Goal: Task Accomplishment & Management: Use online tool/utility

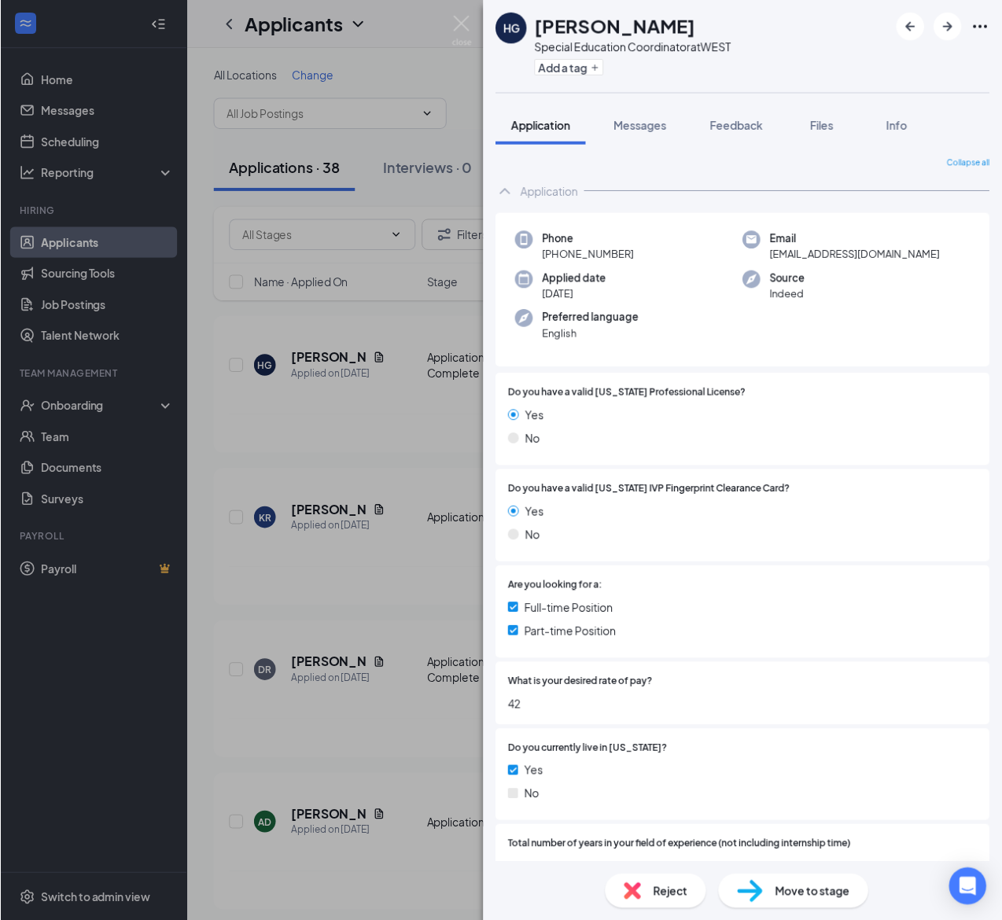
scroll to position [472, 0]
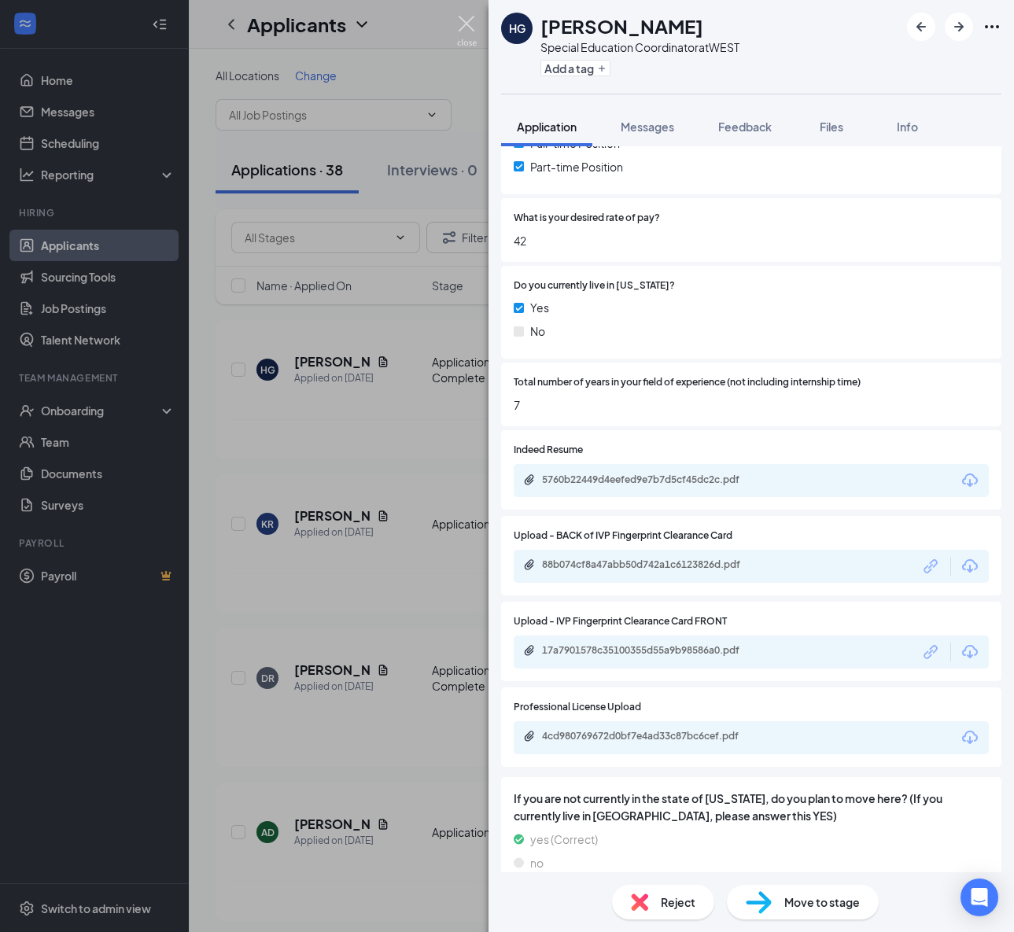
click at [469, 23] on img at bounding box center [467, 31] width 20 height 31
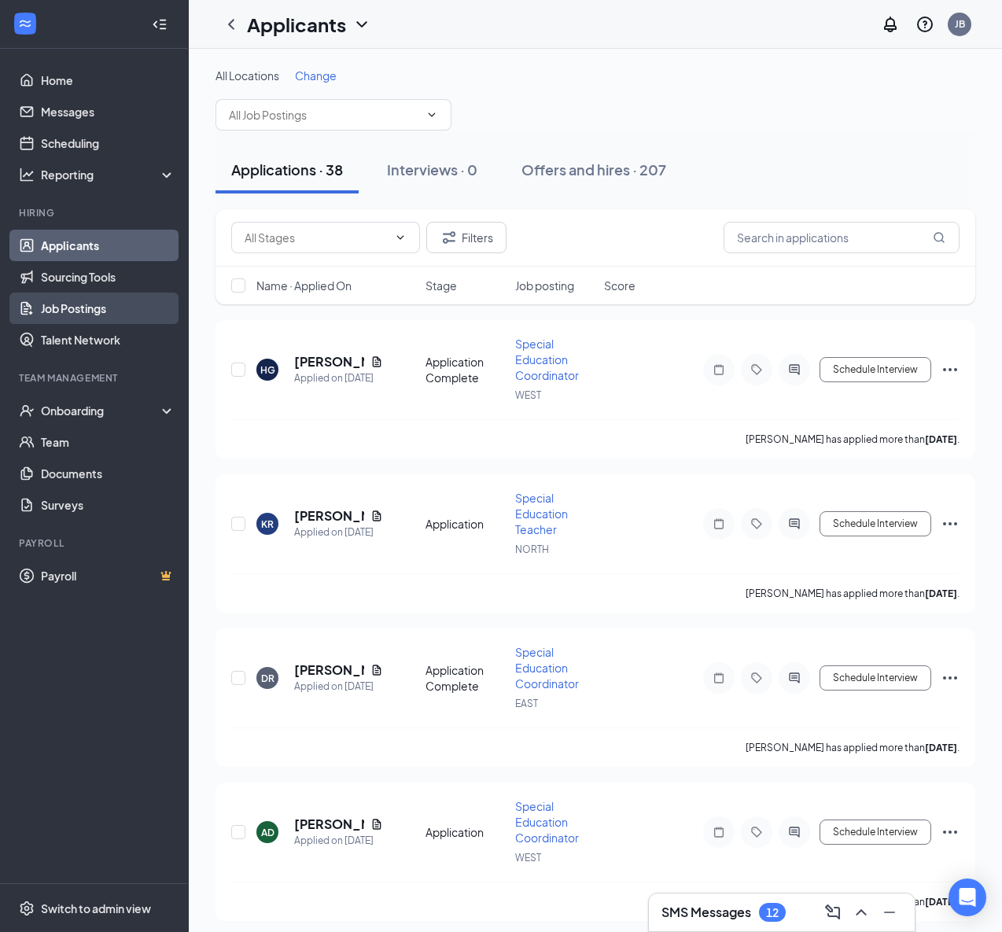
click at [94, 305] on link "Job Postings" at bounding box center [108, 308] width 135 height 31
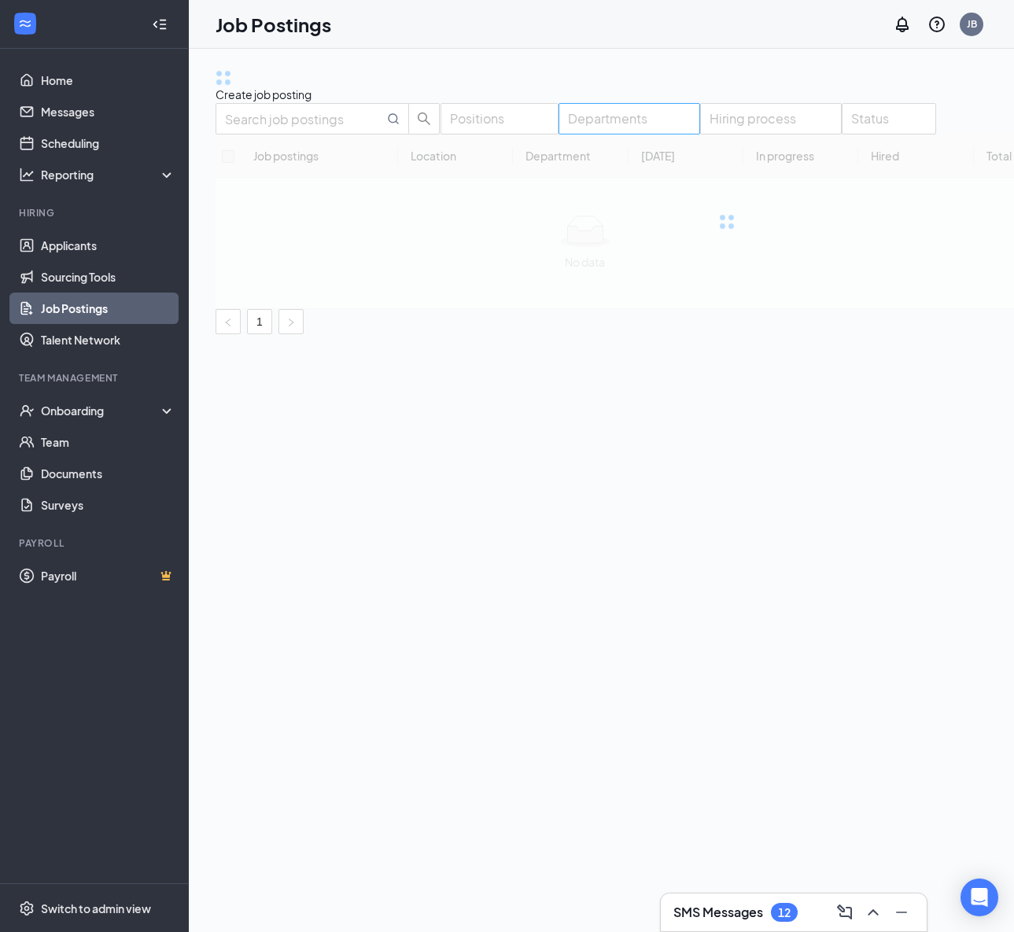
click at [681, 135] on div "Departments" at bounding box center [630, 118] width 142 height 31
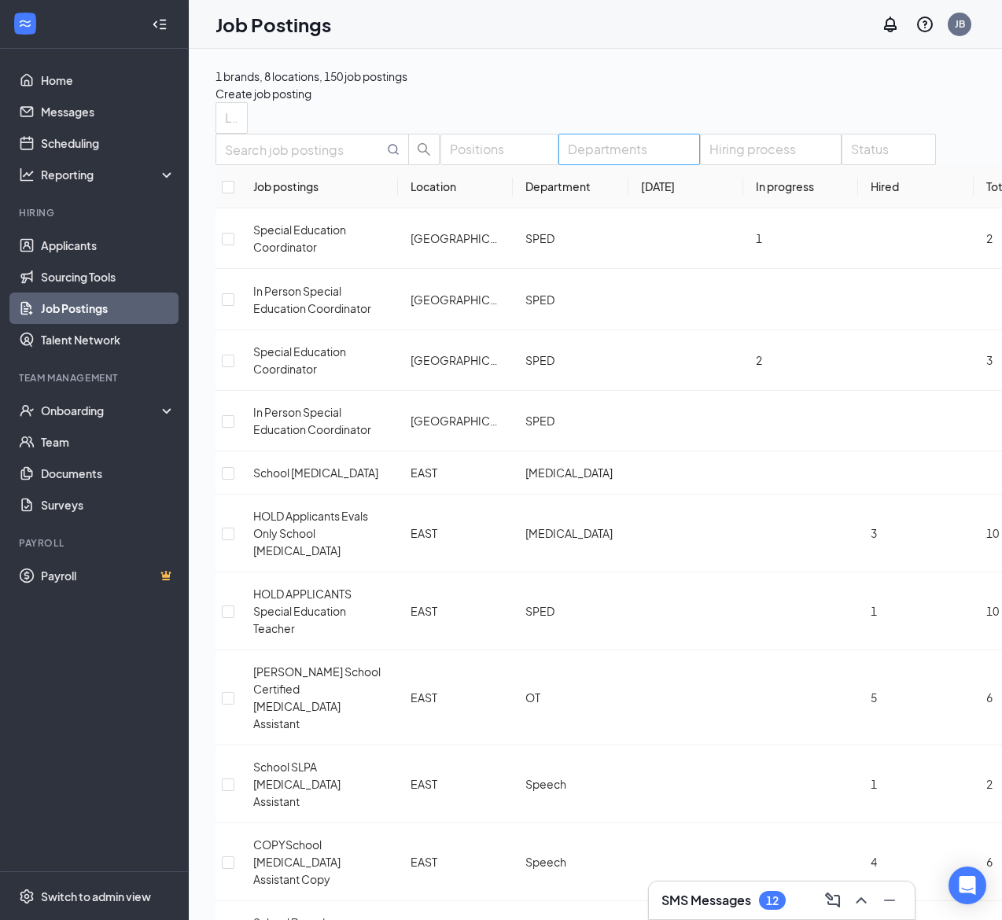
click at [676, 162] on div at bounding box center [622, 149] width 118 height 25
click at [619, 302] on span "[MEDICAL_DATA]" at bounding box center [607, 295] width 87 height 14
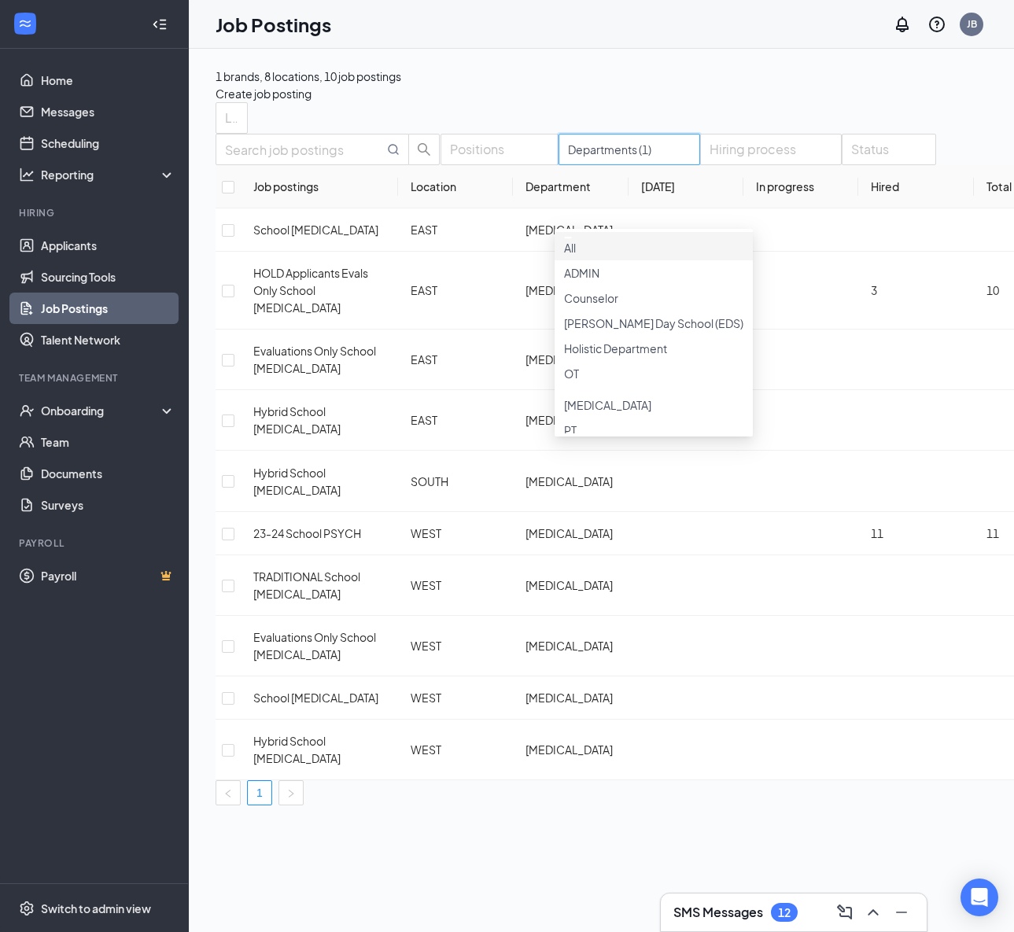
click at [646, 160] on div "Positions Departments (1) Hiring process Status Job postings Location Departmen…" at bounding box center [727, 470] width 1023 height 672
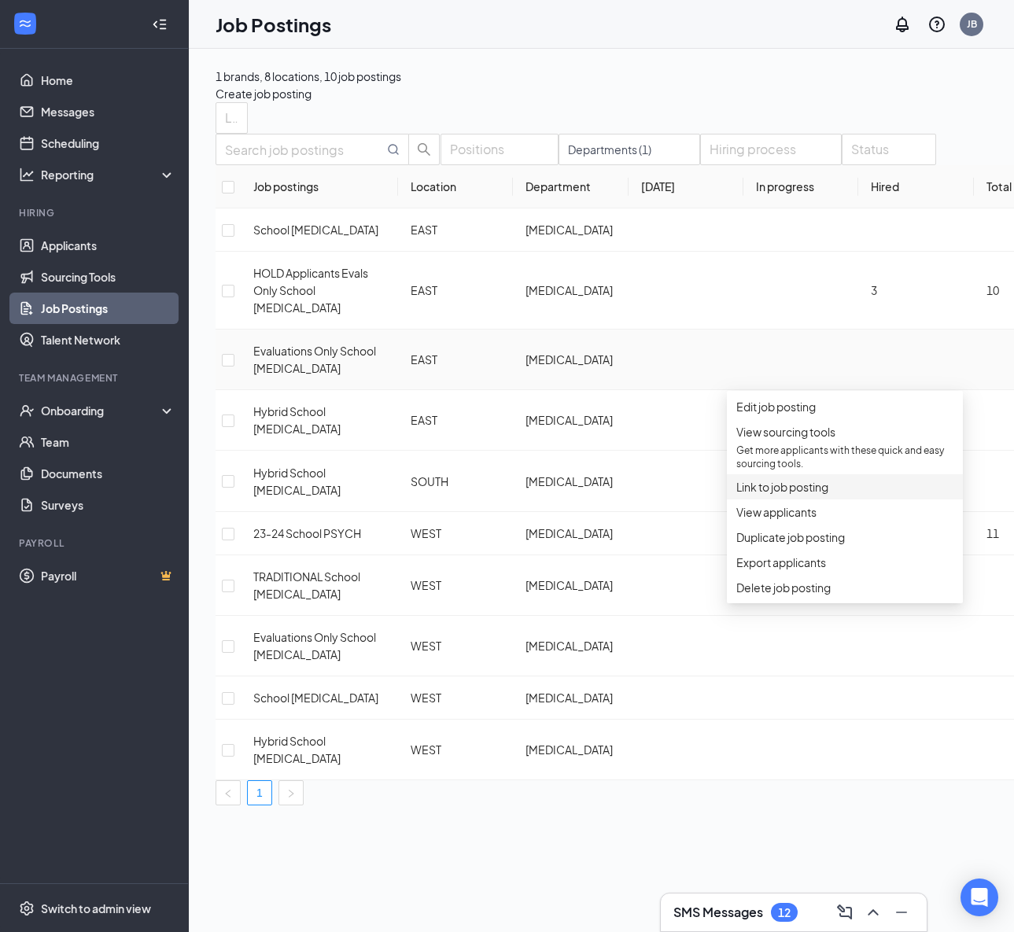
click at [815, 494] on span "Link to job posting" at bounding box center [782, 487] width 92 height 14
